Goal: Information Seeking & Learning: Learn about a topic

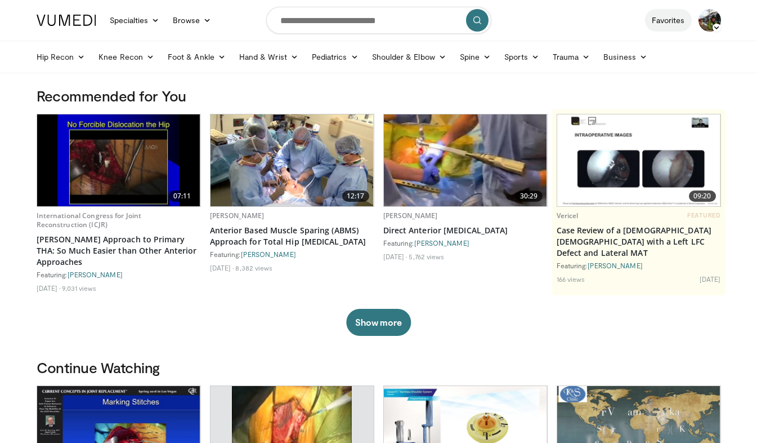
click at [670, 19] on link "Favorites" at bounding box center [668, 20] width 47 height 23
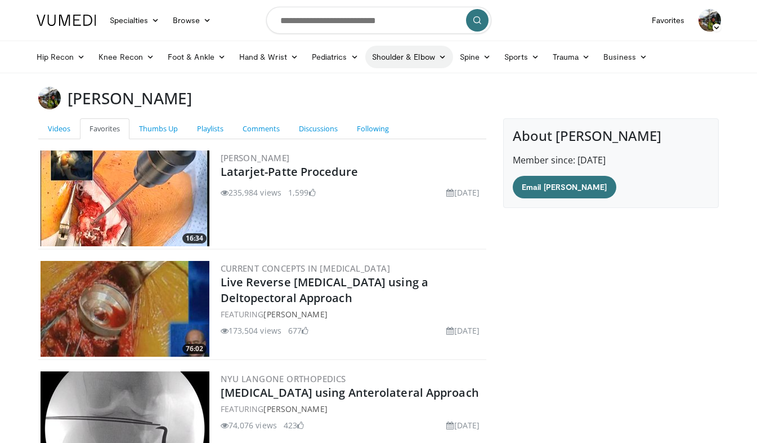
click at [410, 54] on link "Shoulder & Elbow" at bounding box center [409, 57] width 88 height 23
click at [356, 101] on link "Shoulder" at bounding box center [386, 101] width 134 height 18
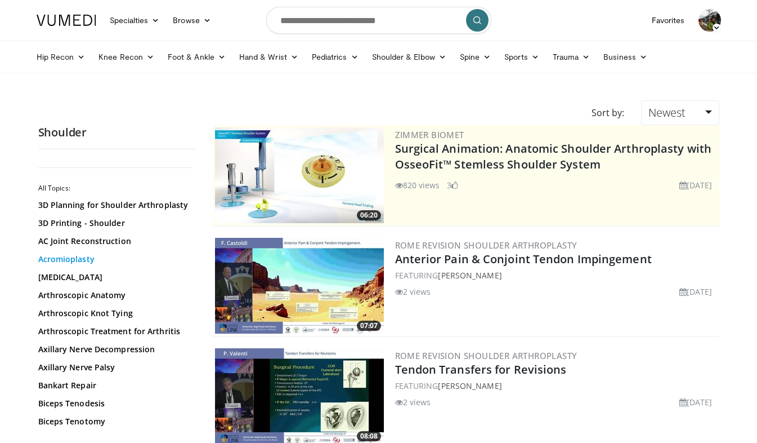
click at [92, 259] on link "Acromioplasty" at bounding box center [114, 258] width 152 height 11
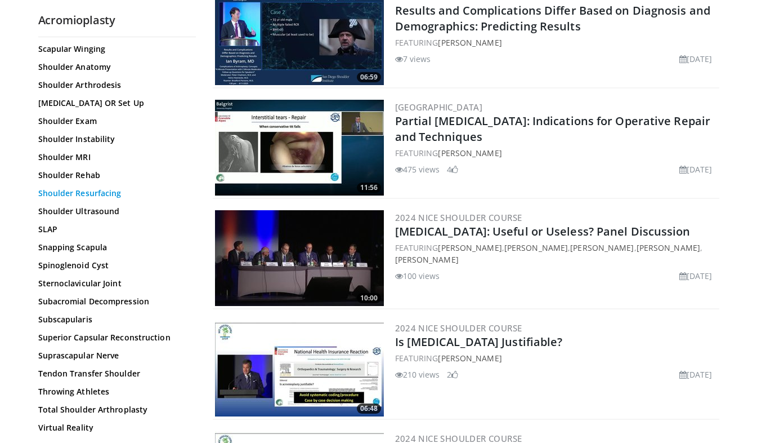
scroll to position [1083, 0]
click at [70, 414] on link "Total Shoulder Arthroplasty" at bounding box center [114, 408] width 152 height 11
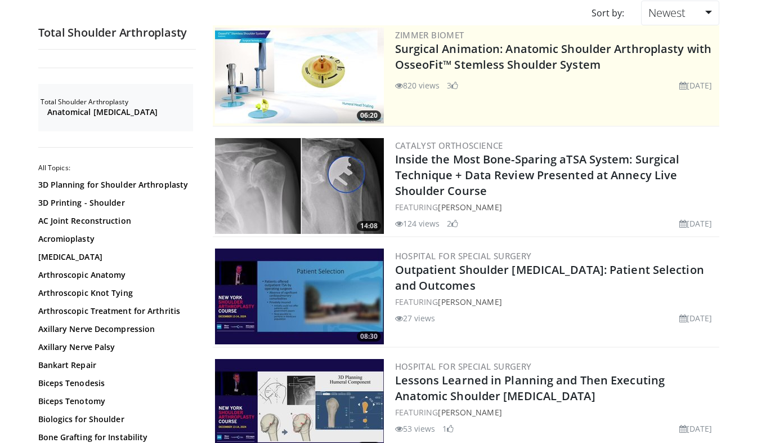
scroll to position [188, 0]
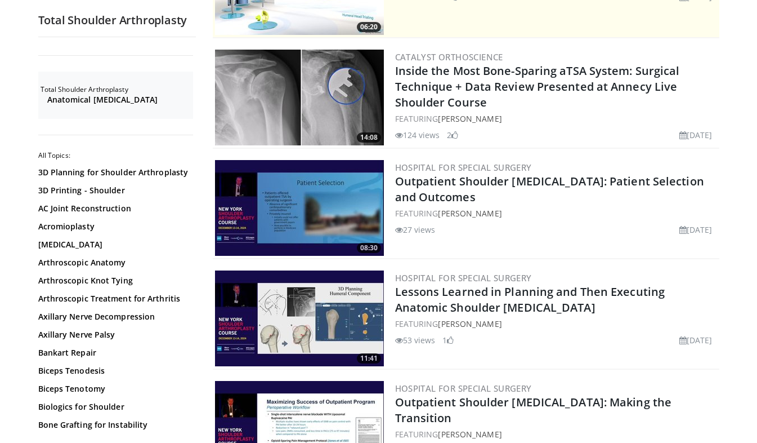
click at [545, 220] on div "27 views [DATE]" at bounding box center [556, 227] width 322 height 16
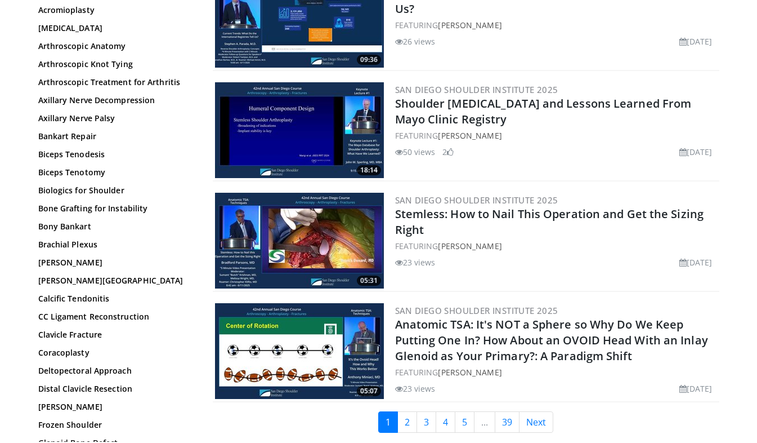
scroll to position [2706, 0]
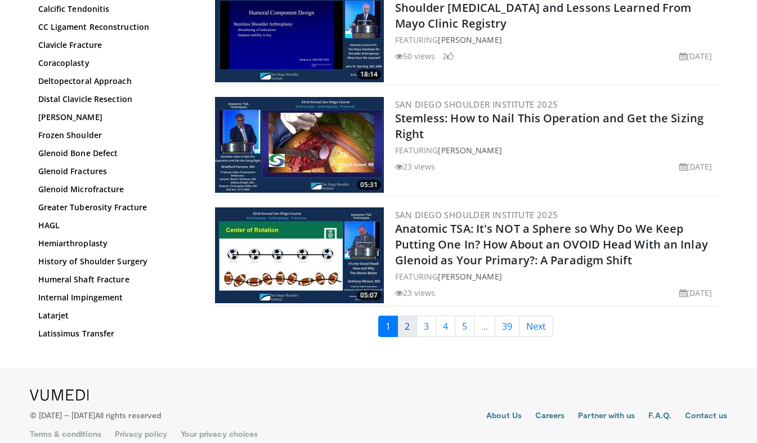
click at [408, 315] on link "2" at bounding box center [407, 325] width 20 height 21
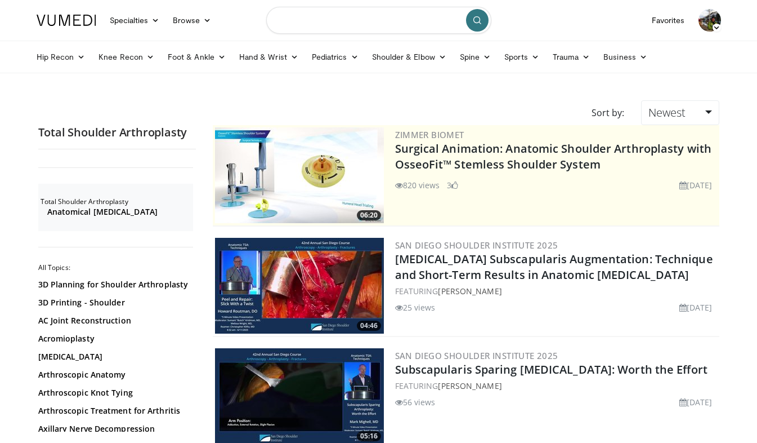
click at [337, 20] on input "Search topics, interventions" at bounding box center [378, 20] width 225 height 27
type input "**********"
click at [471, 23] on button "submit" at bounding box center [477, 20] width 23 height 23
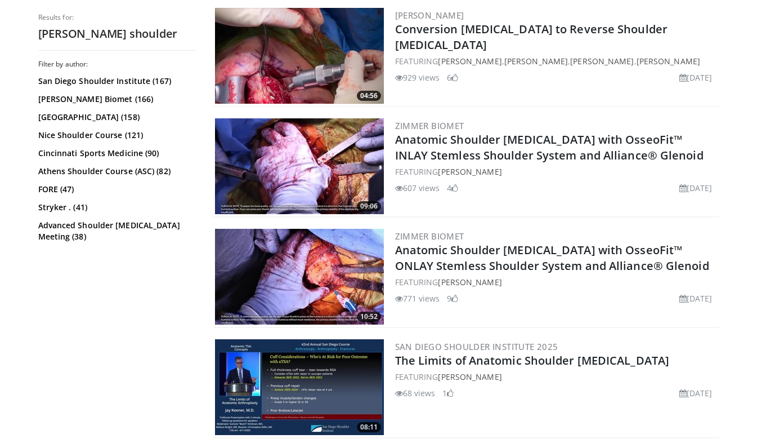
scroll to position [341, 0]
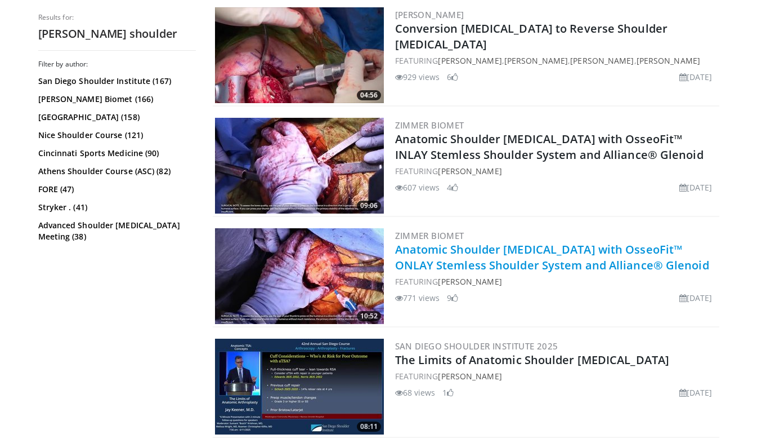
click at [428, 251] on link "Anatomic Shoulder Arthroplasty with OsseoFit™ ONLAY Stemless Shoulder System an…" at bounding box center [552, 257] width 314 height 31
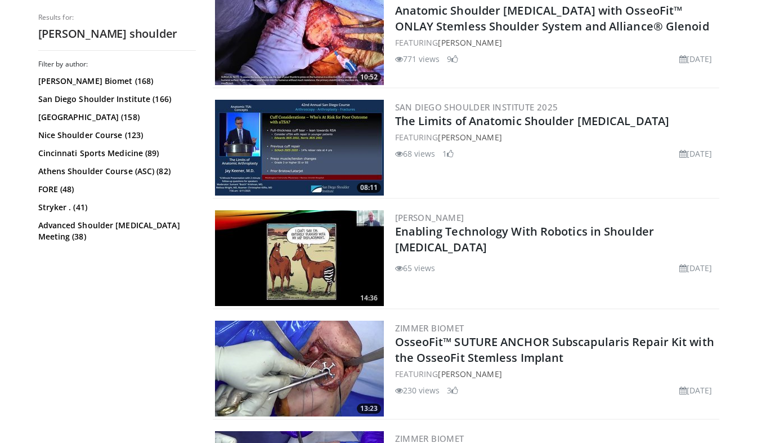
scroll to position [615, 0]
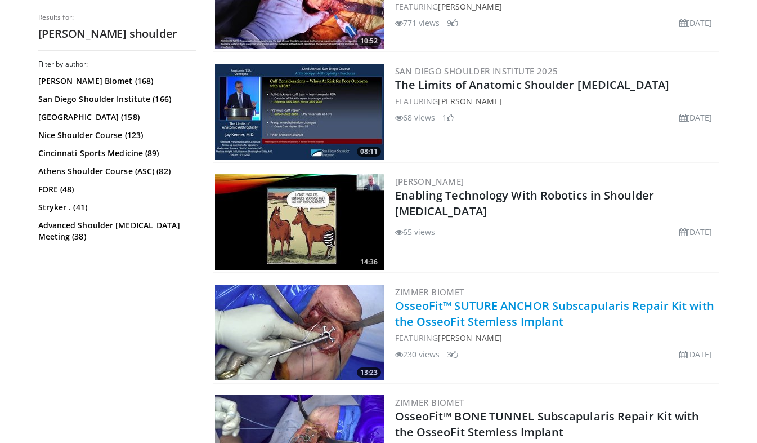
click at [489, 312] on link "OsseoFit™ SUTURE ANCHOR Subscapularis Repair Kit with the OsseoFit Stemless Imp…" at bounding box center [554, 313] width 319 height 31
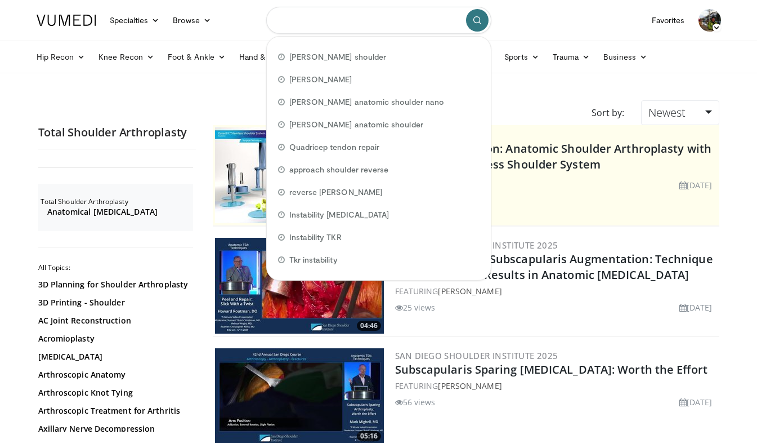
drag, startPoint x: 413, startPoint y: 23, endPoint x: 253, endPoint y: 18, distance: 160.5
click at [253, 18] on nav "Specialties Adult & Family Medicine Allergy, Asthma, Immunology Anesthesiology …" at bounding box center [379, 20] width 698 height 41
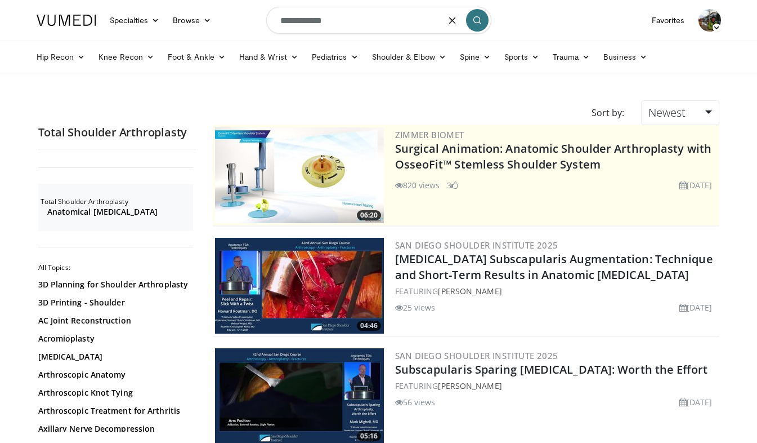
type input "**********"
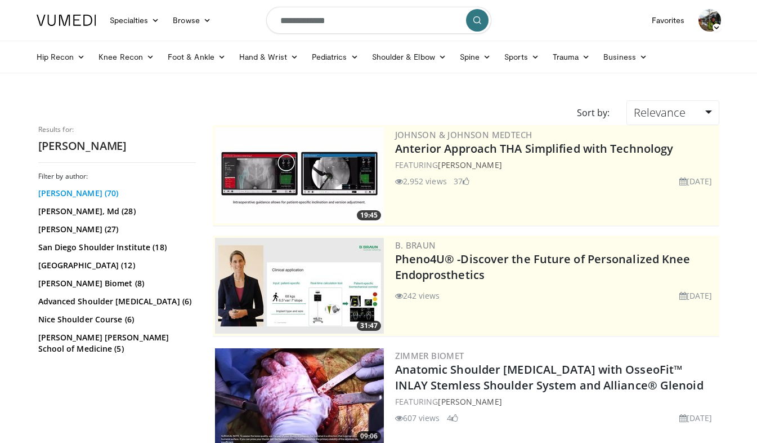
click at [80, 192] on link "John Sperling (70)" at bounding box center [115, 192] width 155 height 11
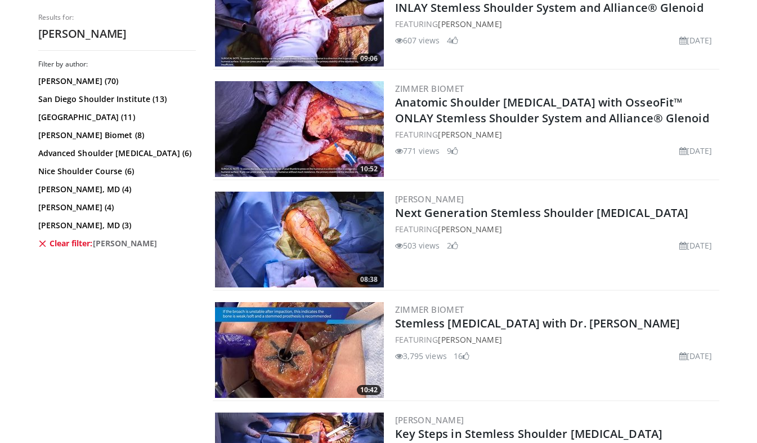
scroll to position [268, 0]
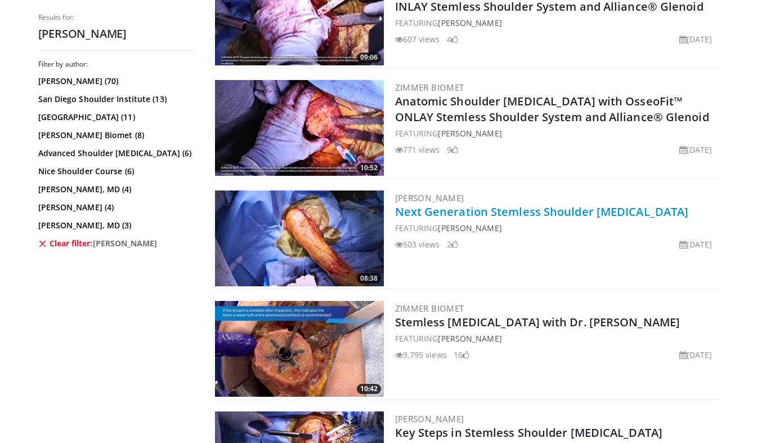
click at [474, 214] on link "Next Generation Stemless Shoulder Arthroplasty" at bounding box center [542, 211] width 294 height 15
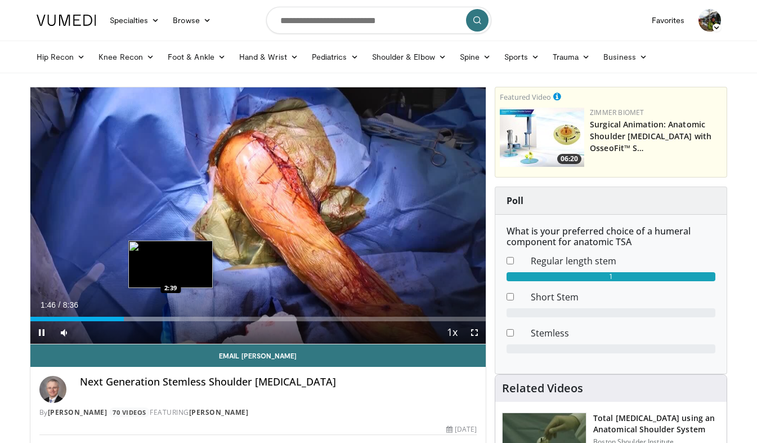
click at [171, 319] on video-js "**********" at bounding box center [258, 215] width 456 height 257
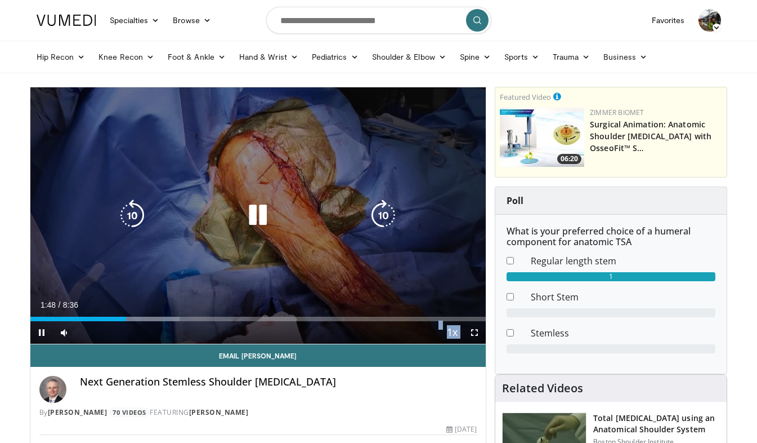
drag, startPoint x: 171, startPoint y: 319, endPoint x: 177, endPoint y: 325, distance: 9.2
click at [177, 325] on video-js "**********" at bounding box center [258, 215] width 456 height 257
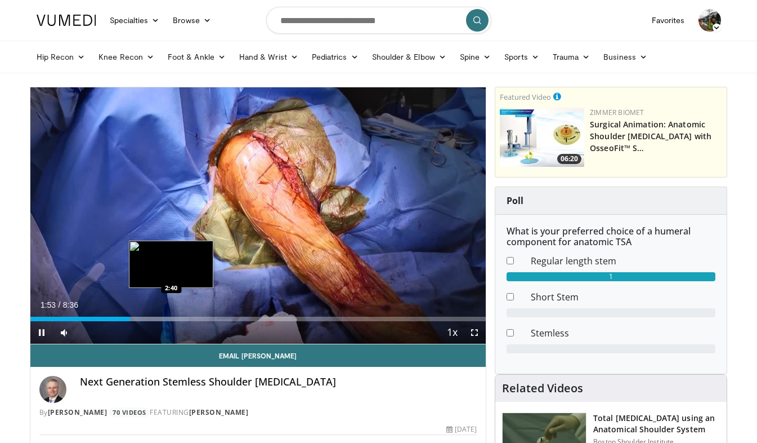
click at [171, 318] on video-js "**********" at bounding box center [258, 215] width 456 height 257
click at [176, 320] on div "Progress Bar" at bounding box center [145, 318] width 86 height 5
click at [176, 320] on div "Progress Bar" at bounding box center [169, 318] width 38 height 5
